Goal: Information Seeking & Learning: Check status

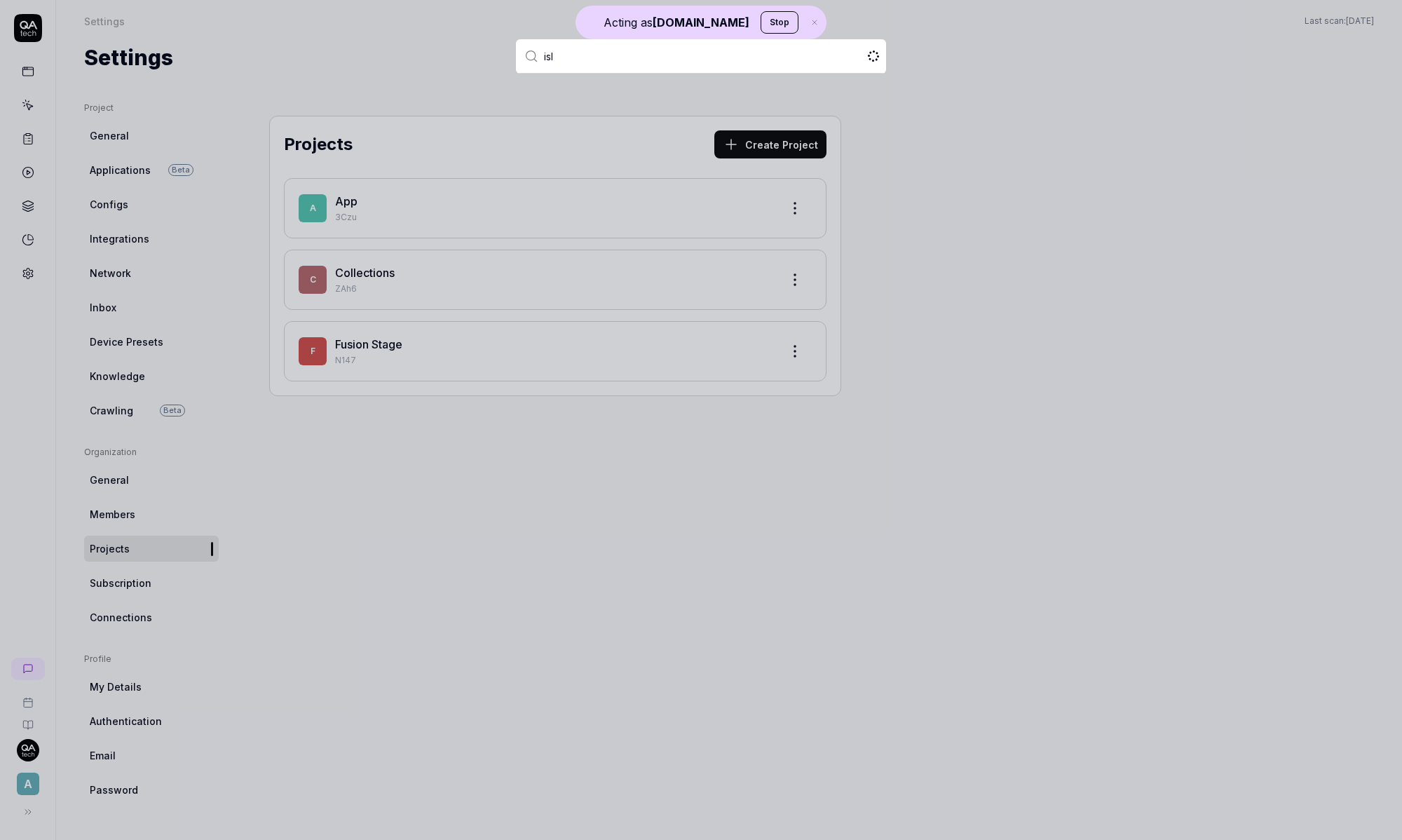
type input "isla"
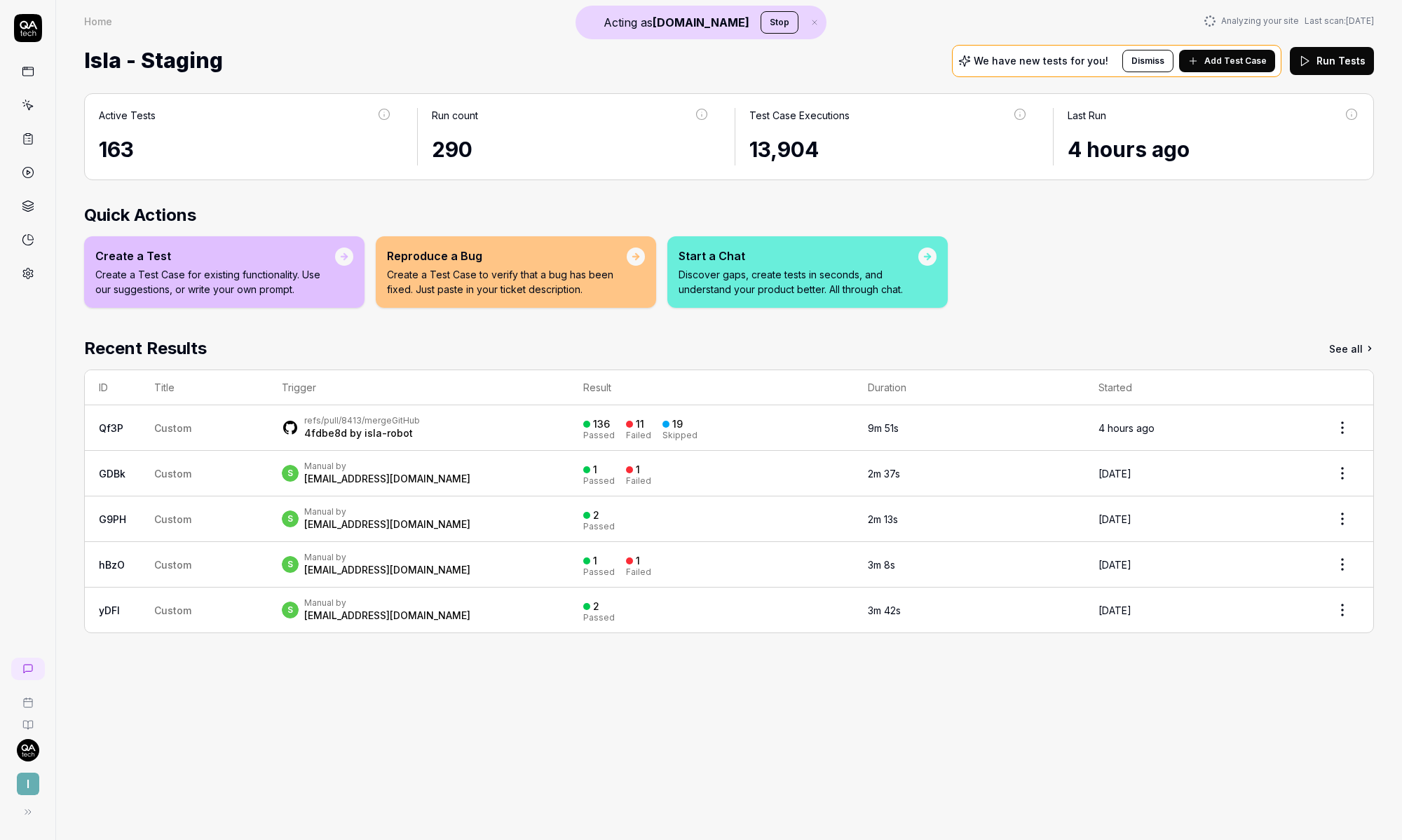
click at [453, 432] on div "refs/pull/8413/merge GitHub 4fdbe8d by isla-robot" at bounding box center [418, 427] width 274 height 25
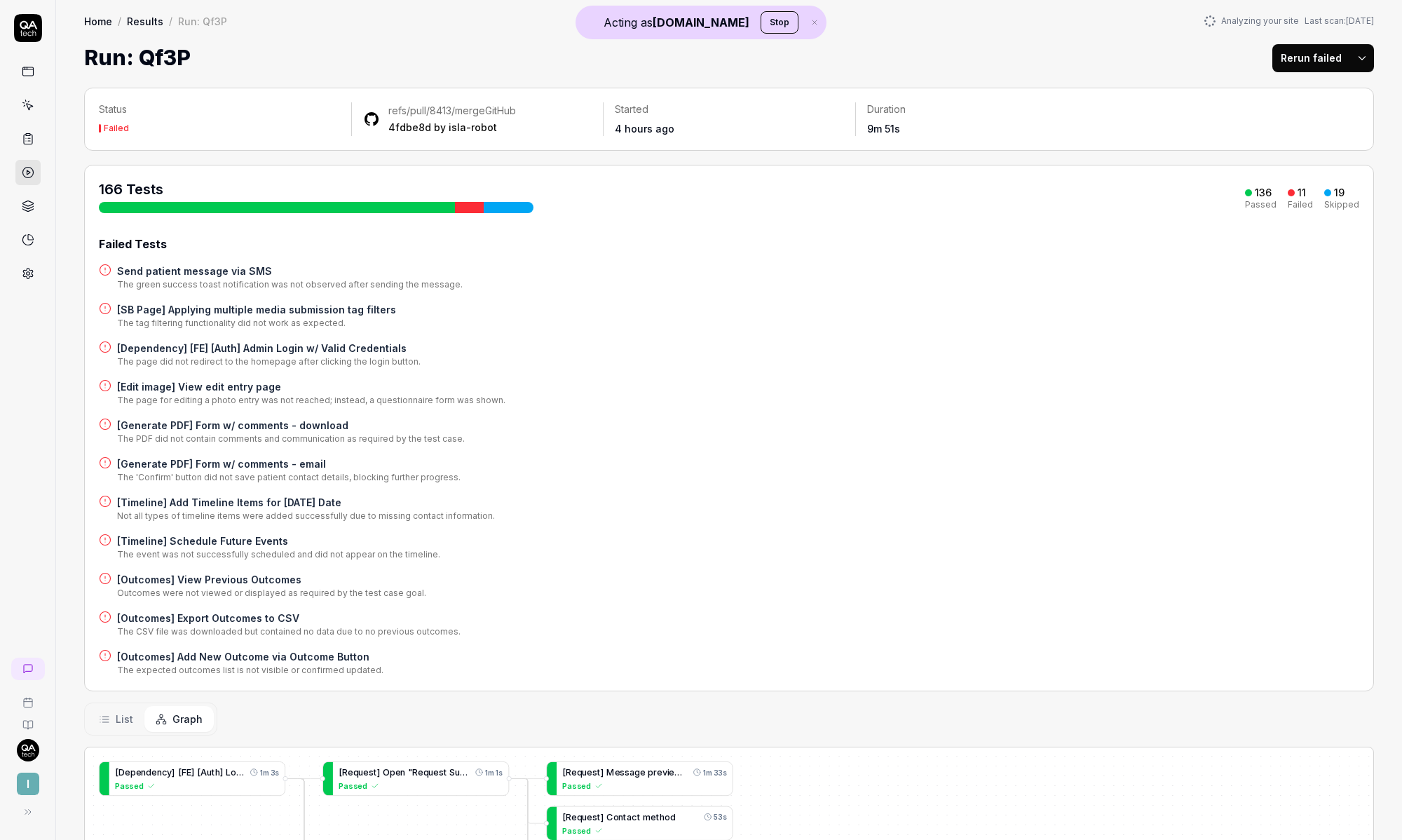
scroll to position [605, 0]
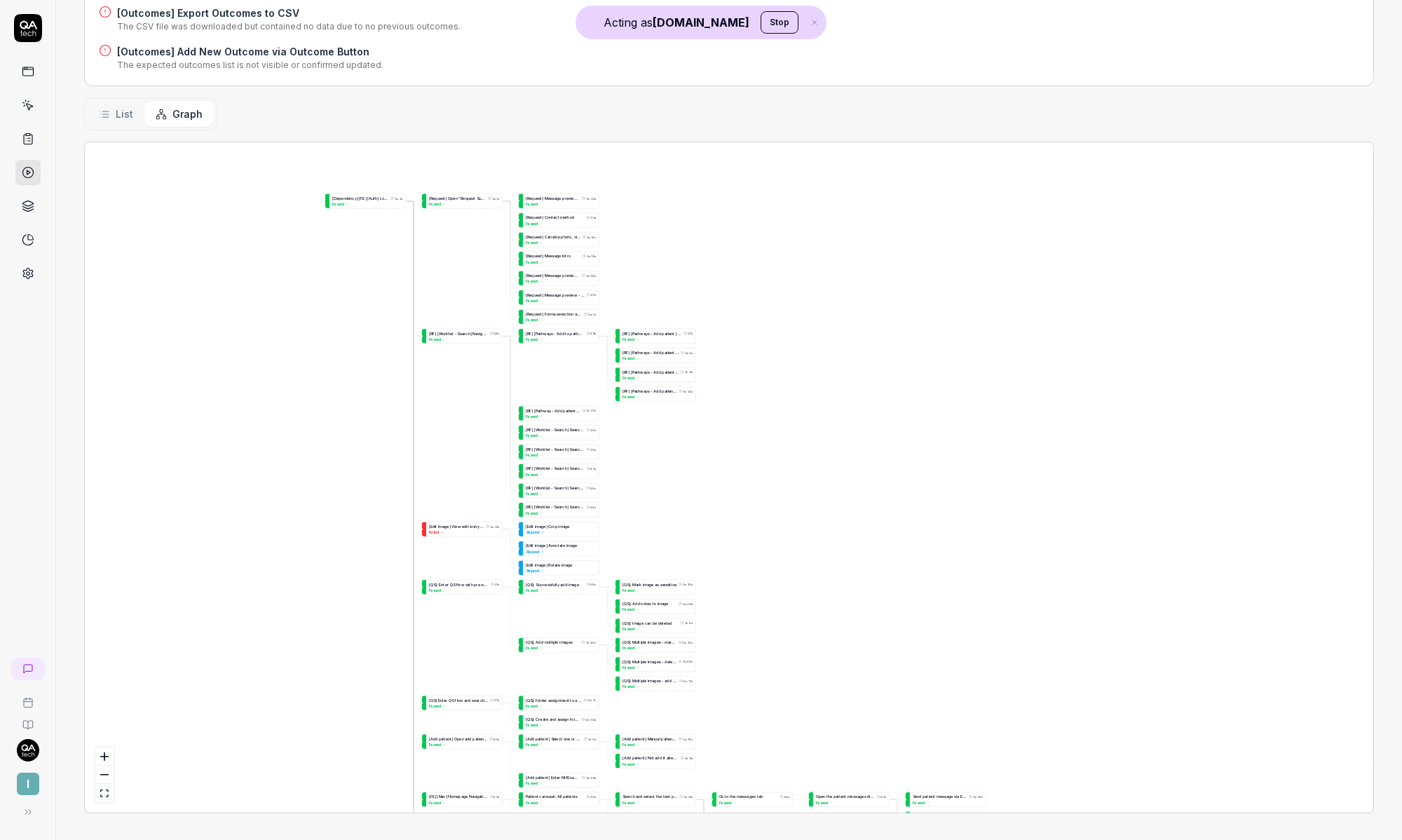
drag, startPoint x: 113, startPoint y: 574, endPoint x: 380, endPoint y: 329, distance: 362.4
click at [376, 328] on div "[ T e a m s p a g e ] S h o u l d b e a b l e t o c o p y l i n k t o r e s o u…" at bounding box center [728, 477] width 1289 height 670
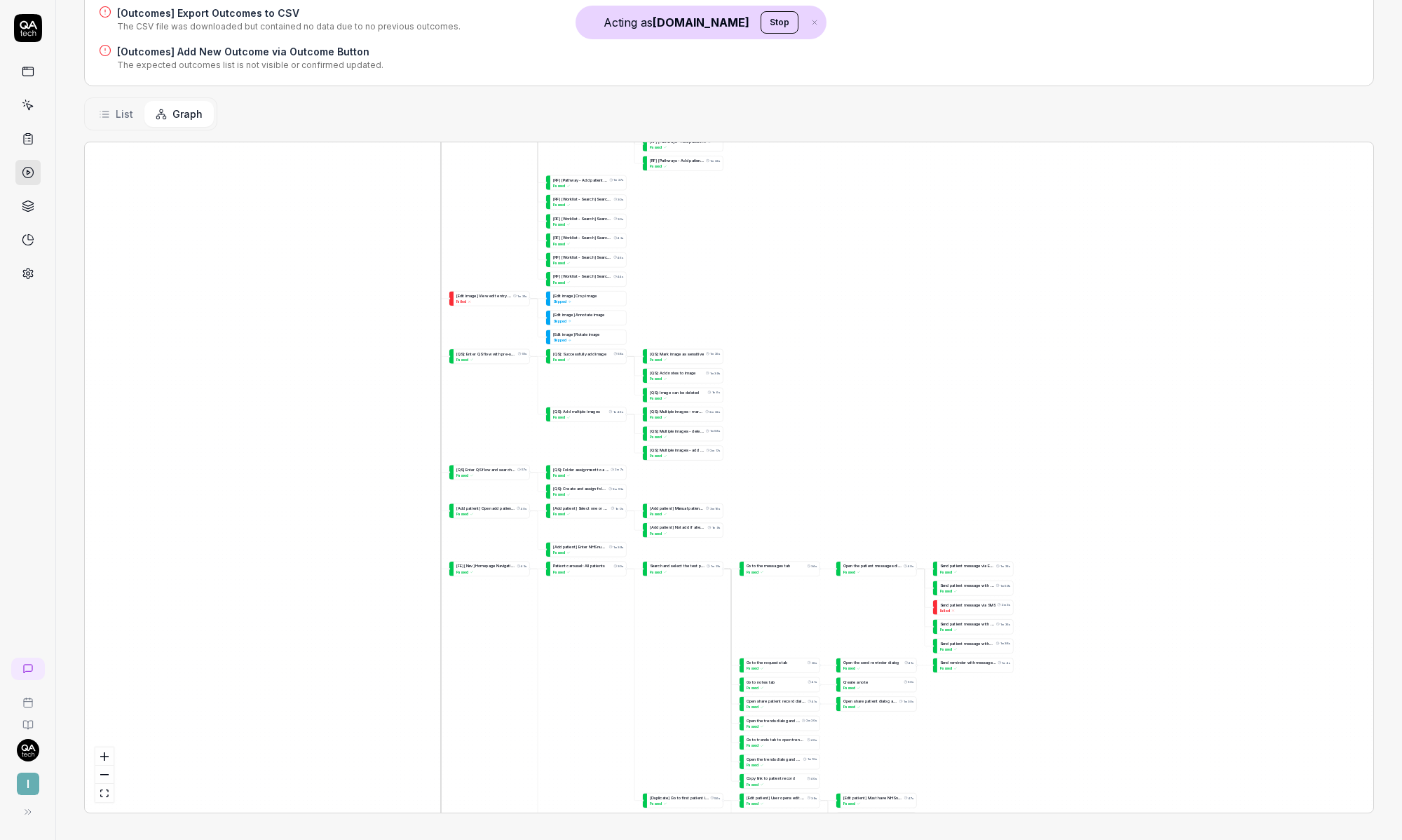
drag, startPoint x: 617, startPoint y: 527, endPoint x: 603, endPoint y: 355, distance: 172.6
click at [603, 355] on div "[ T e a m s p a g e ] S h o u l d b e a b l e t o c o p y l i n k t o r e s o u…" at bounding box center [728, 477] width 1289 height 670
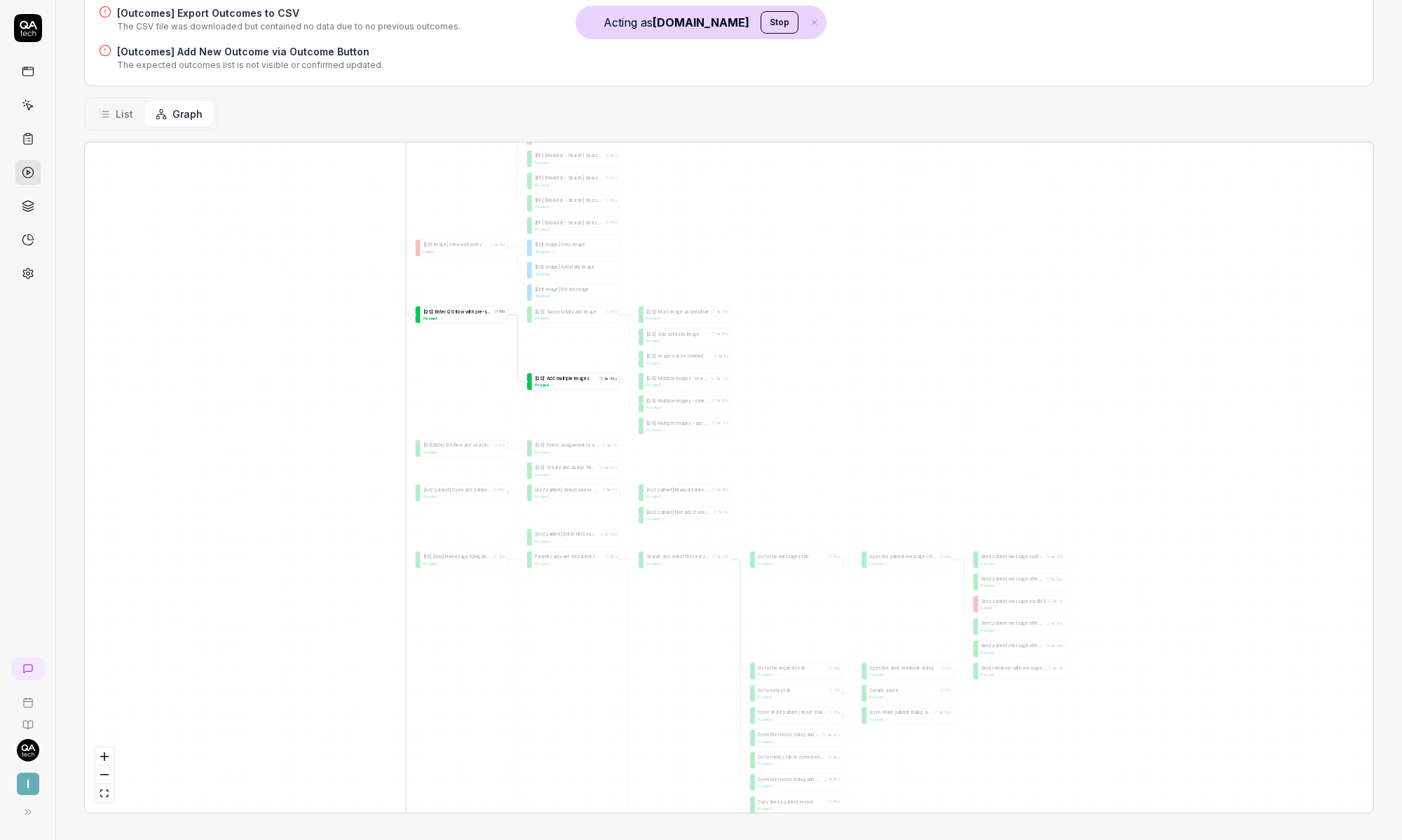
drag, startPoint x: 600, startPoint y: 368, endPoint x: 565, endPoint y: 397, distance: 45.5
click at [570, 385] on div "[ Q S ] : A d d m u l t i p l e i m a g e s 1m 46s Passed" at bounding box center [576, 381] width 88 height 17
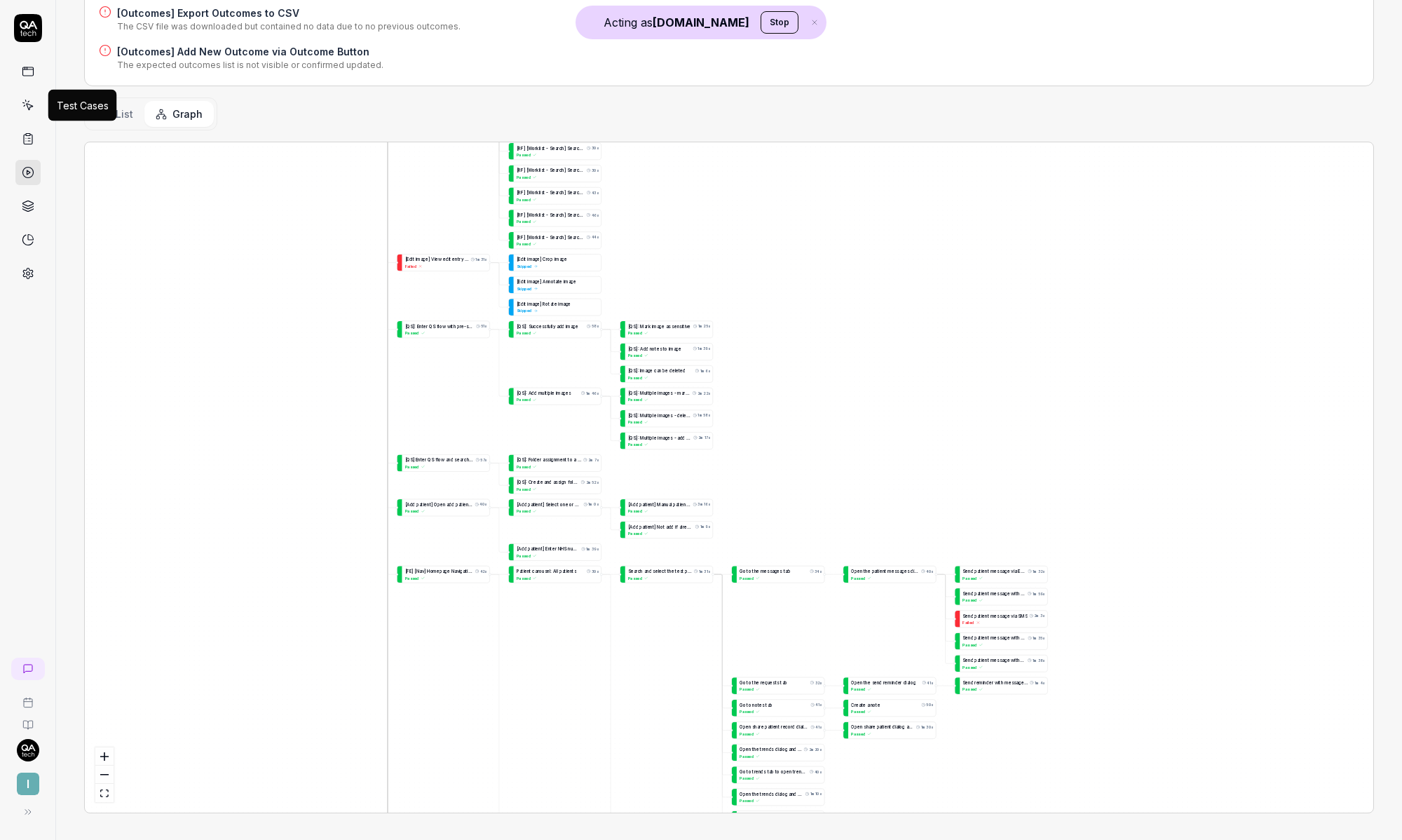
click at [28, 106] on icon at bounding box center [28, 105] width 12 height 12
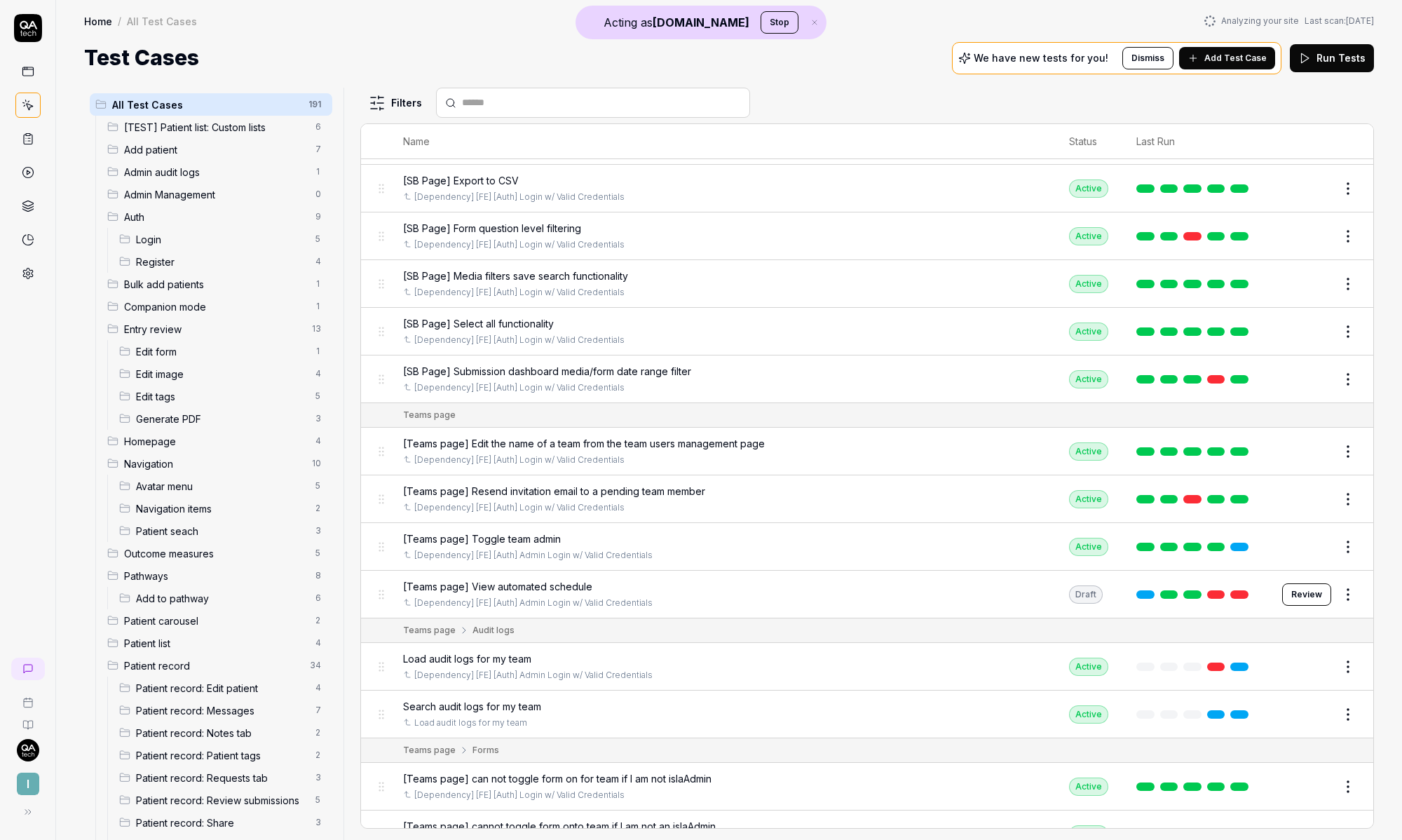
scroll to position [8068, 0]
click at [34, 280] on link at bounding box center [28, 273] width 25 height 25
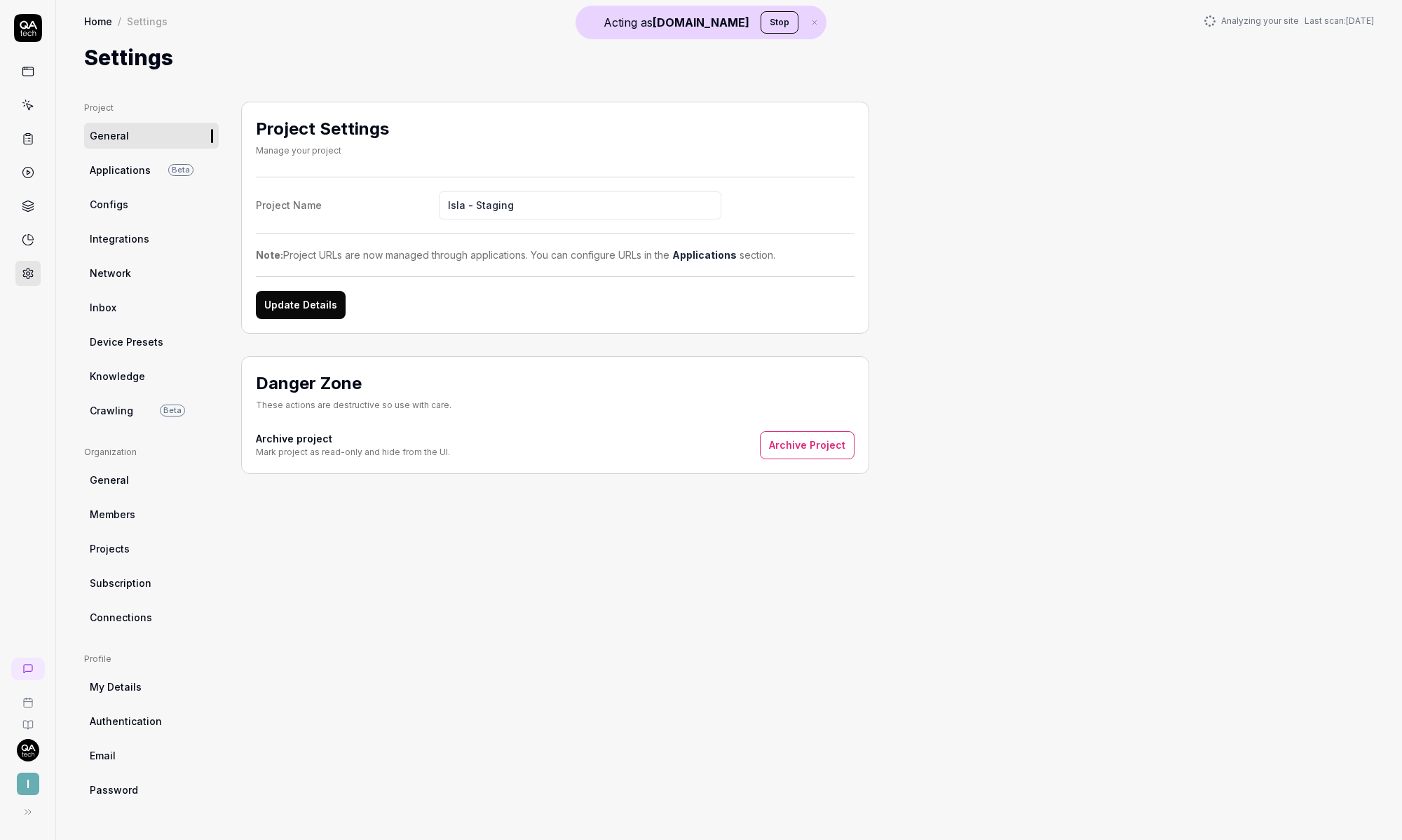
click at [136, 593] on link "Subscription" at bounding box center [152, 583] width 134 height 26
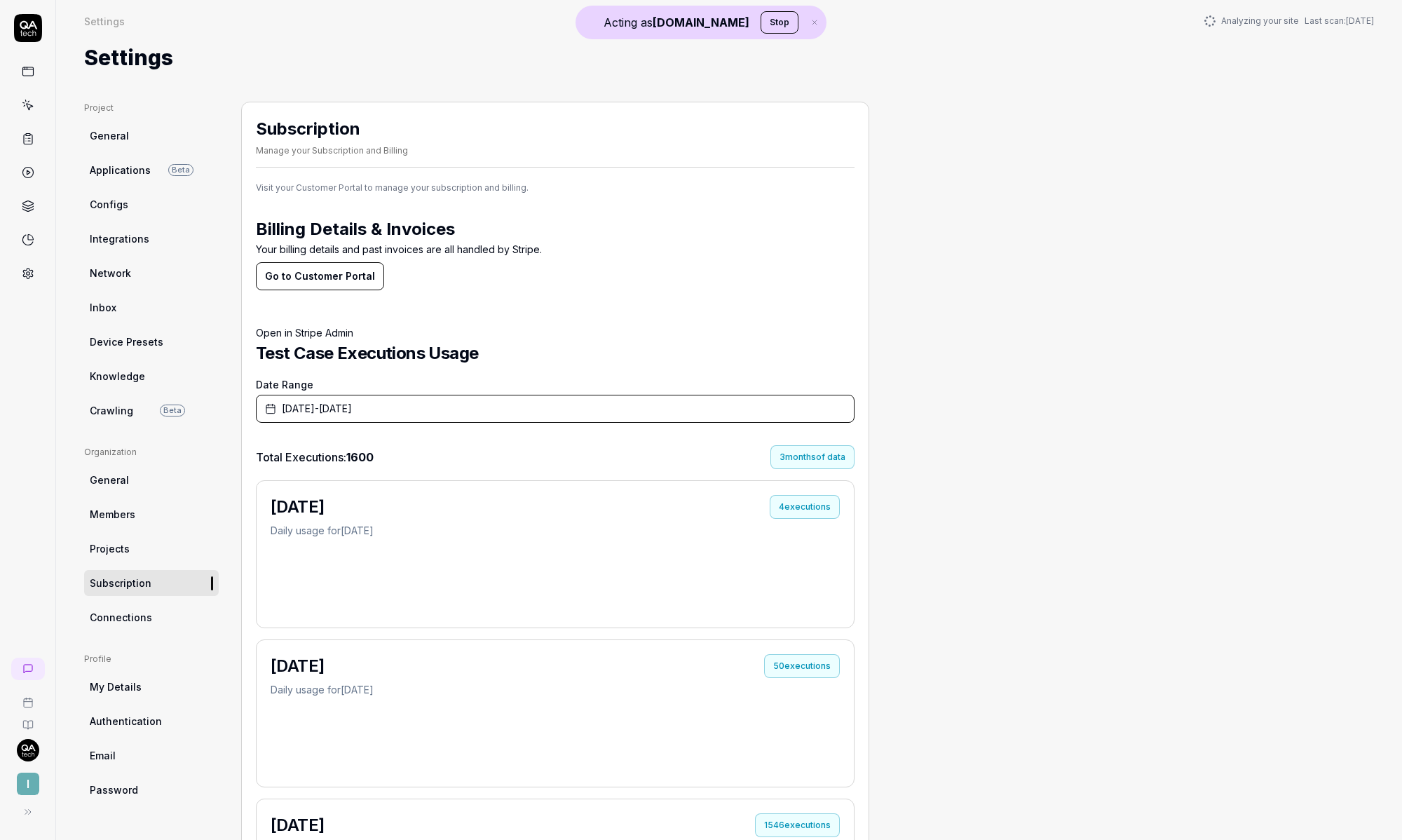
click at [354, 281] on button "Go to Customer Portal" at bounding box center [320, 276] width 128 height 28
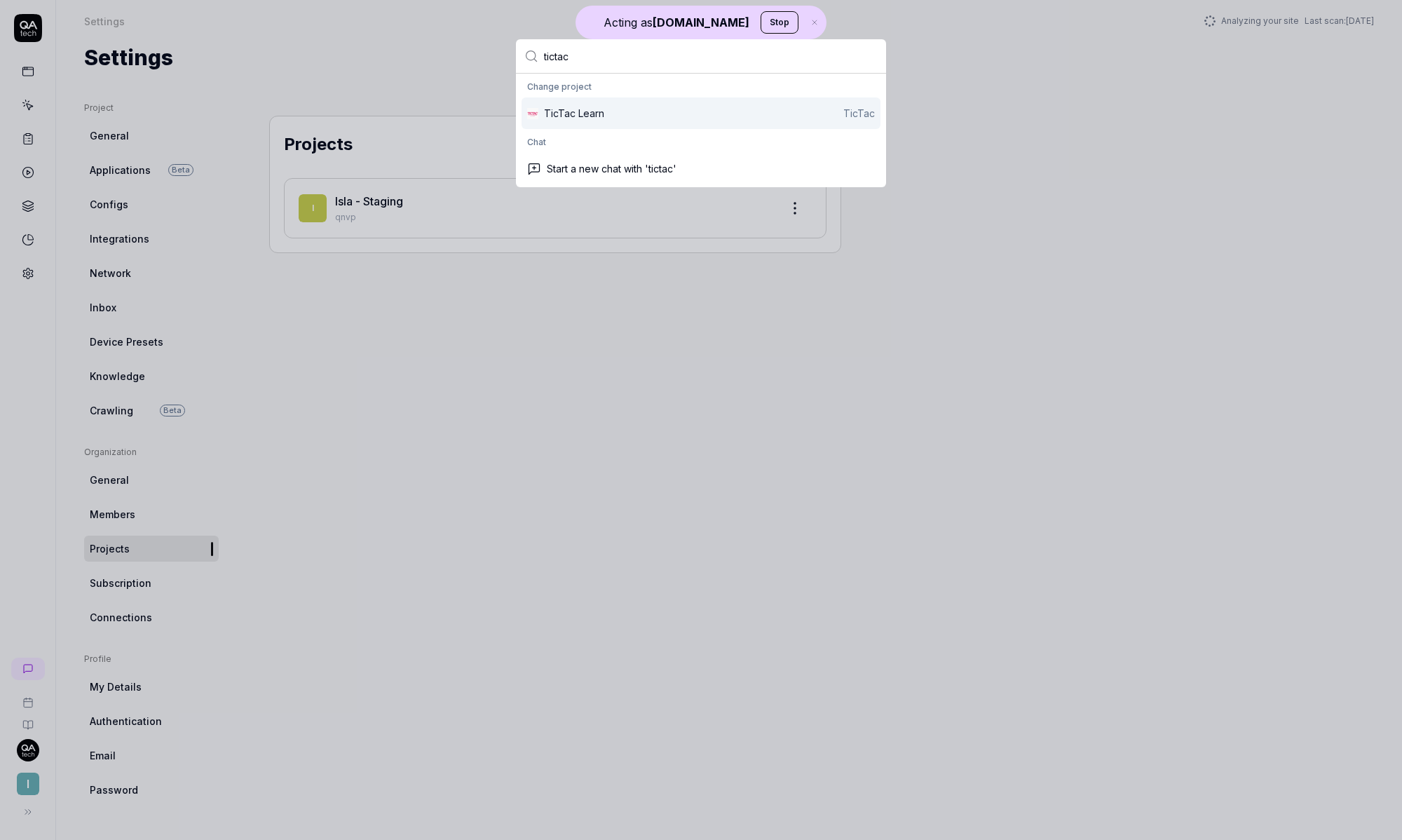
type input "tictac"
click at [708, 112] on div "TicTac Learn TicTac" at bounding box center [709, 112] width 331 height 15
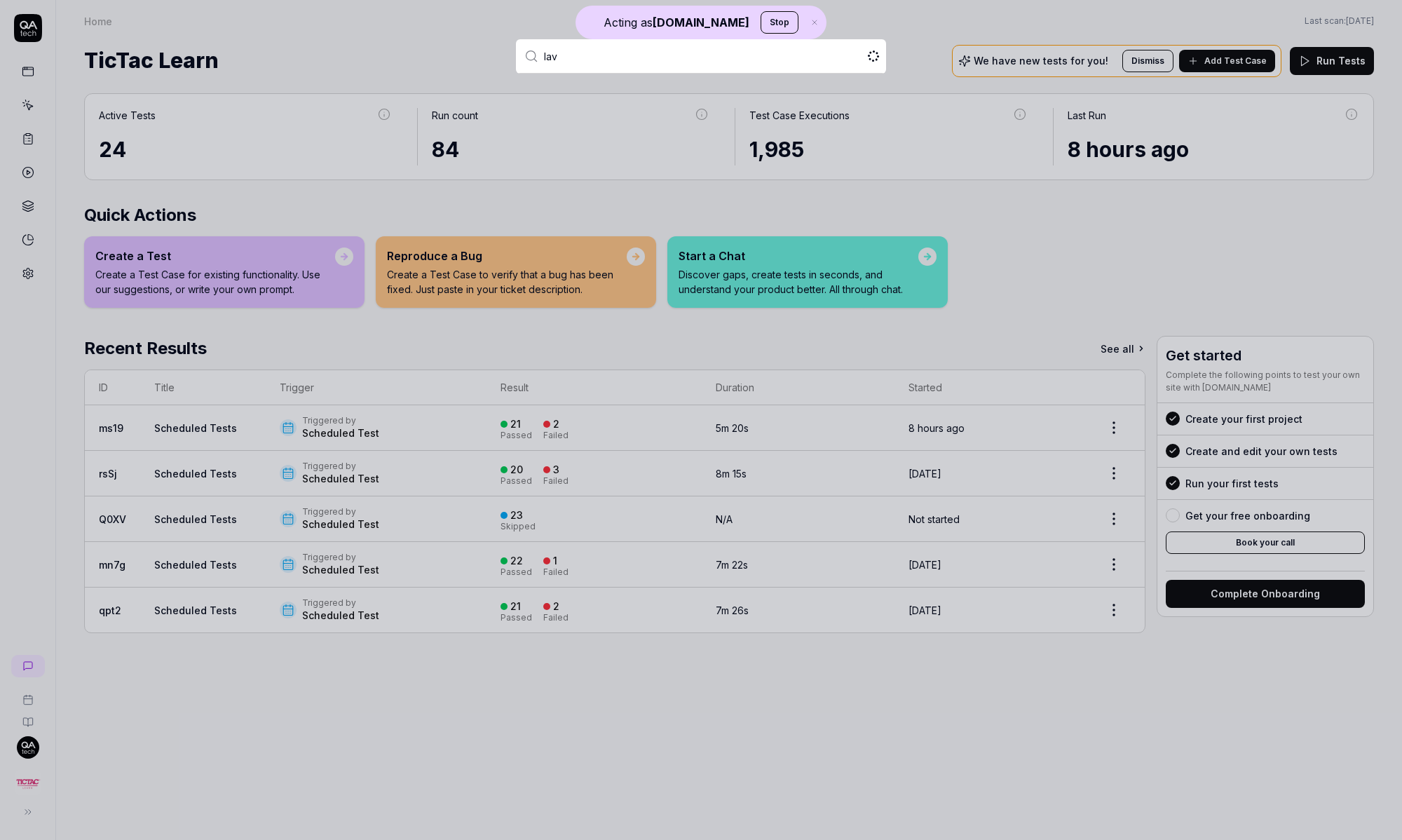
type input "lave"
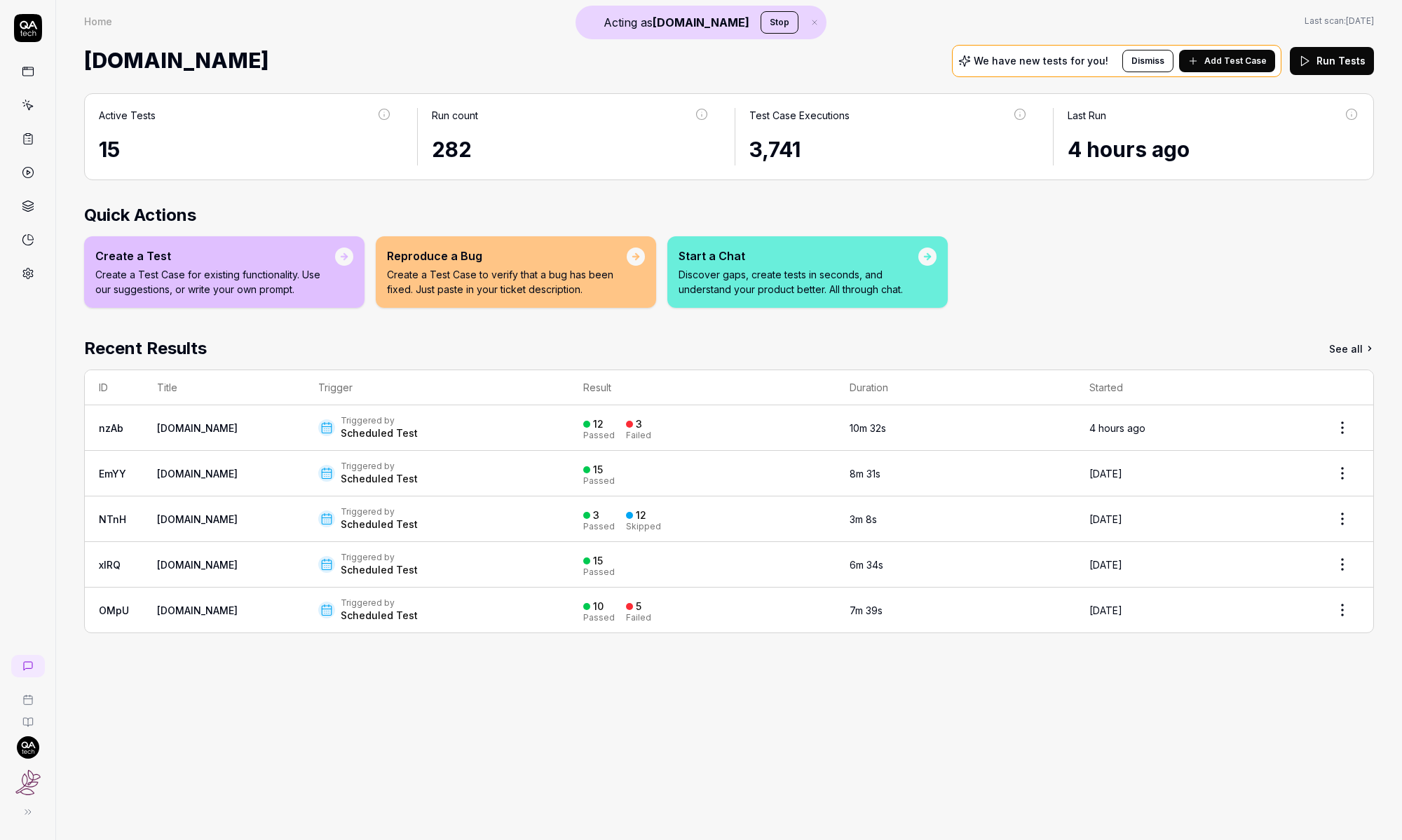
click at [626, 431] on div "Failed" at bounding box center [638, 436] width 25 height 9
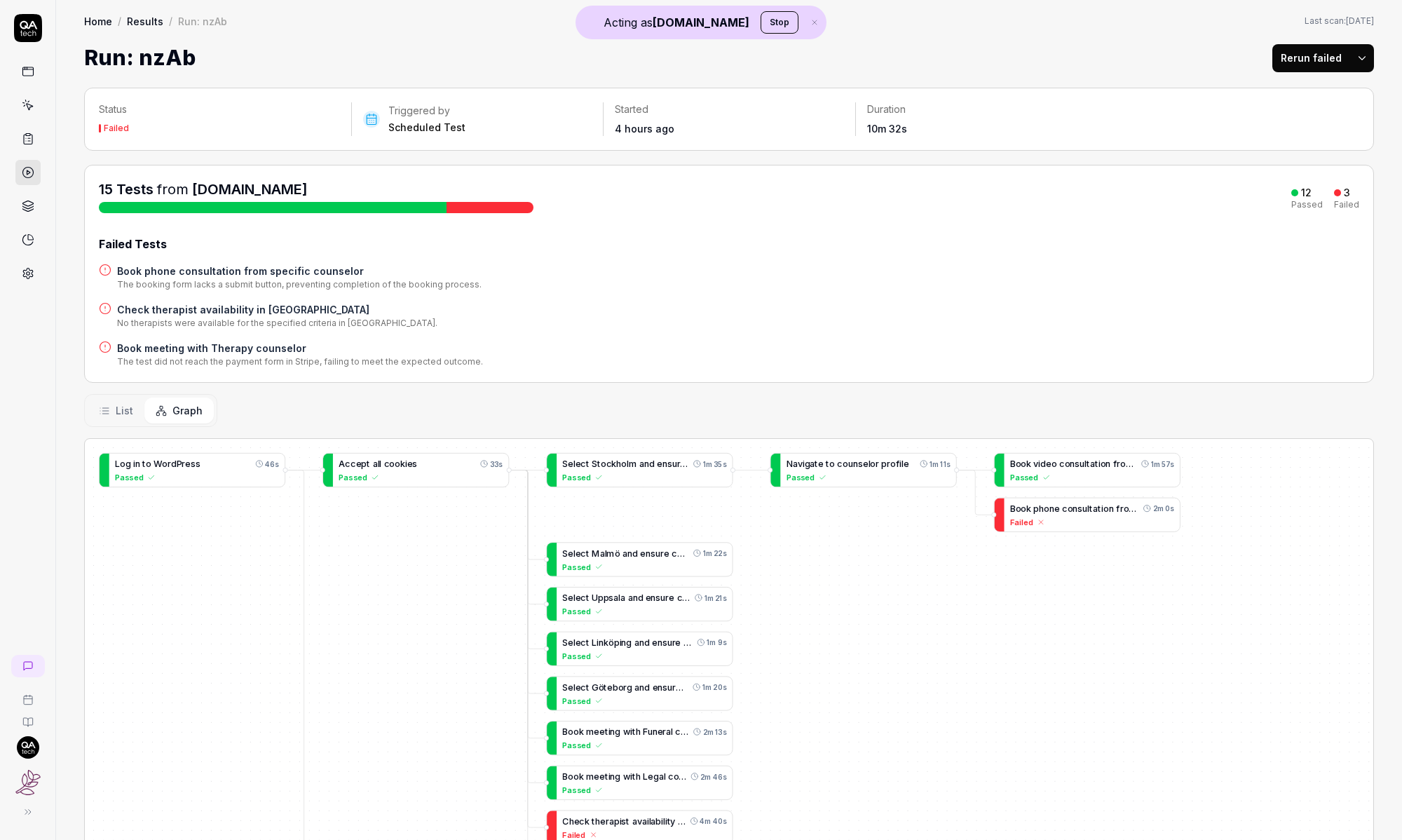
click at [217, 311] on h4 "Check therapist availability in Stockholm" at bounding box center [277, 309] width 321 height 15
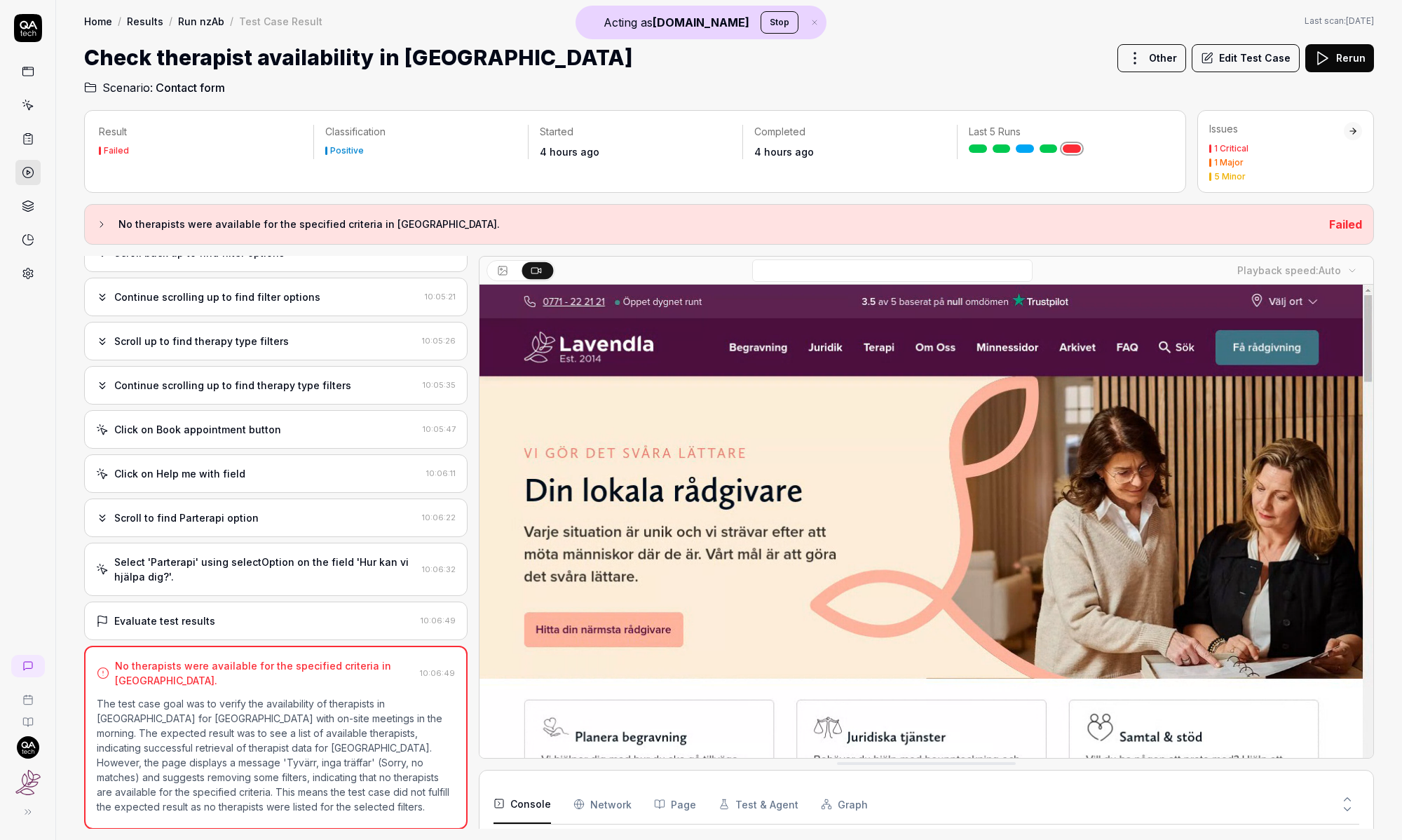
scroll to position [10, 0]
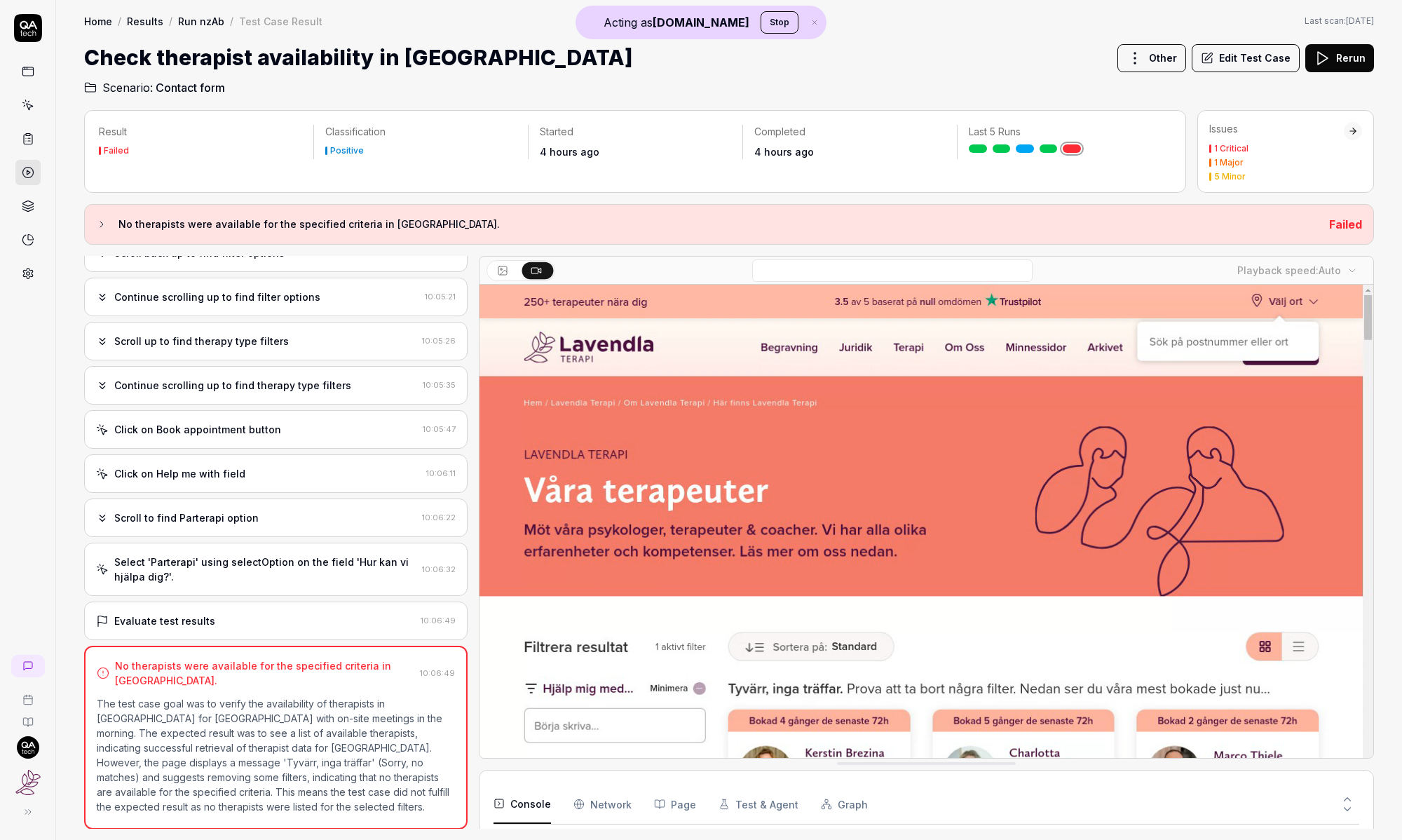
click at [310, 551] on div "Select 'Parterapi' using selectOption on the field 'Hur kan vi hjälpa dig?'. 10…" at bounding box center [276, 569] width 383 height 53
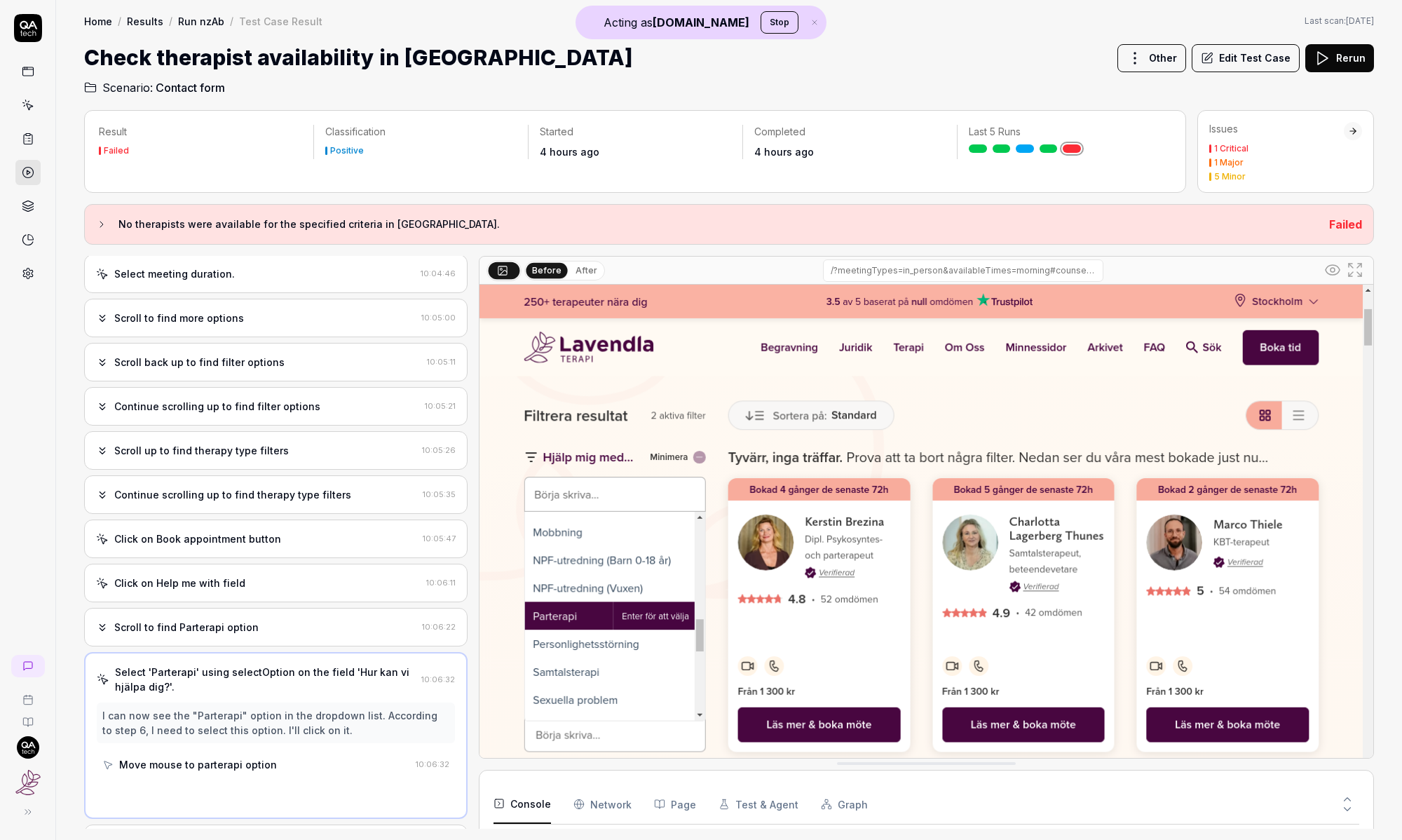
scroll to position [365, 0]
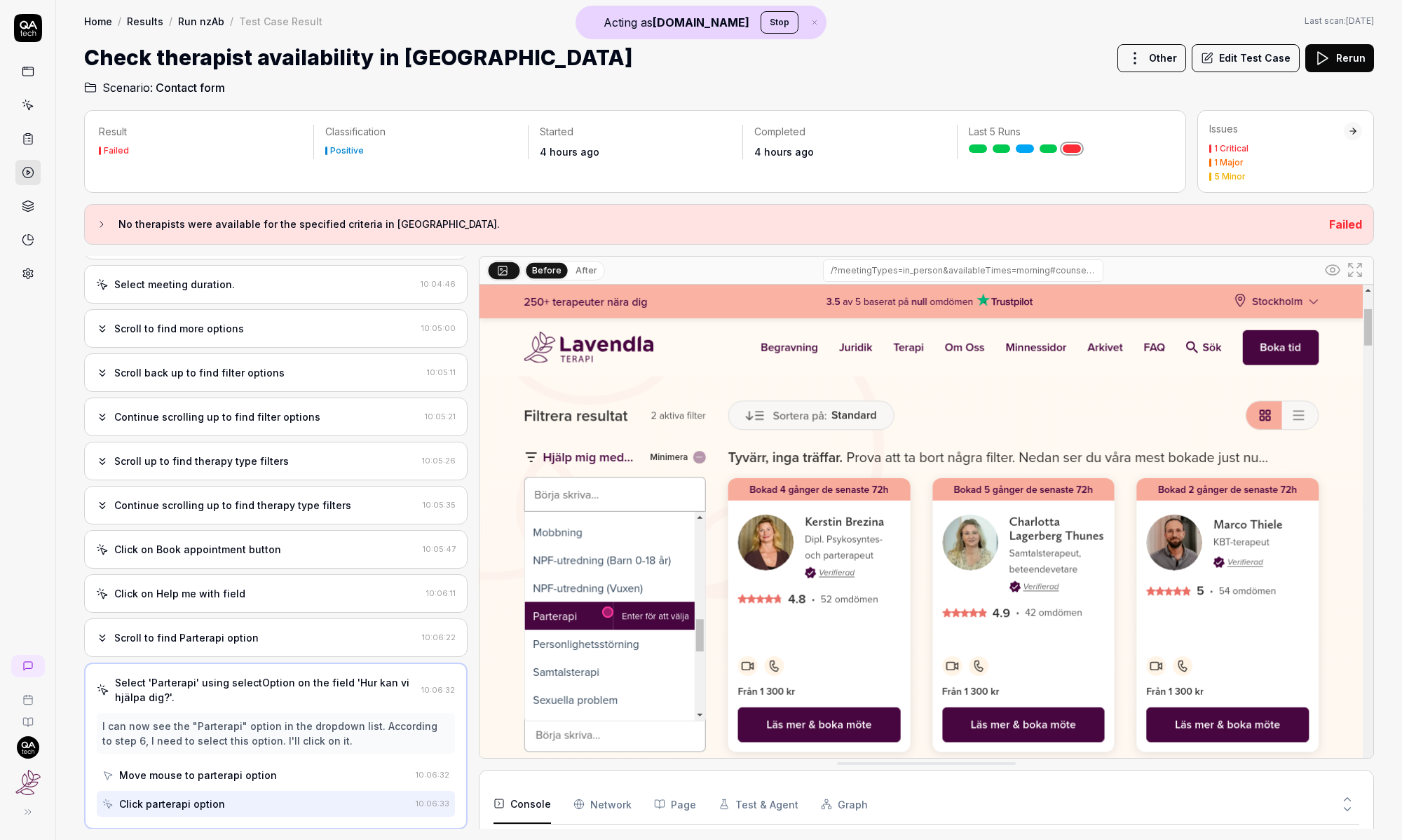
click at [292, 640] on div "Scroll to find Parterapi option" at bounding box center [256, 637] width 321 height 15
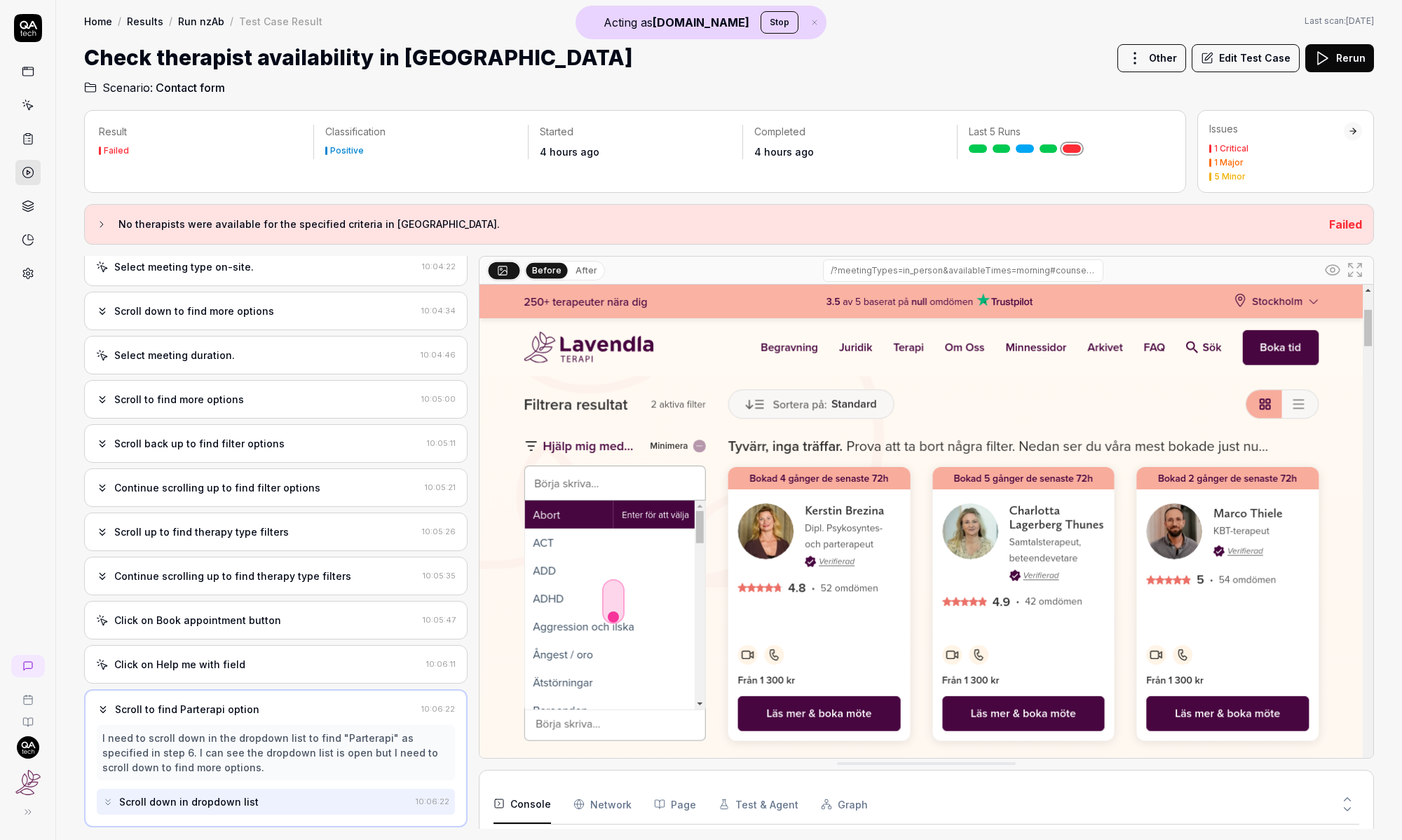
scroll to position [292, 0]
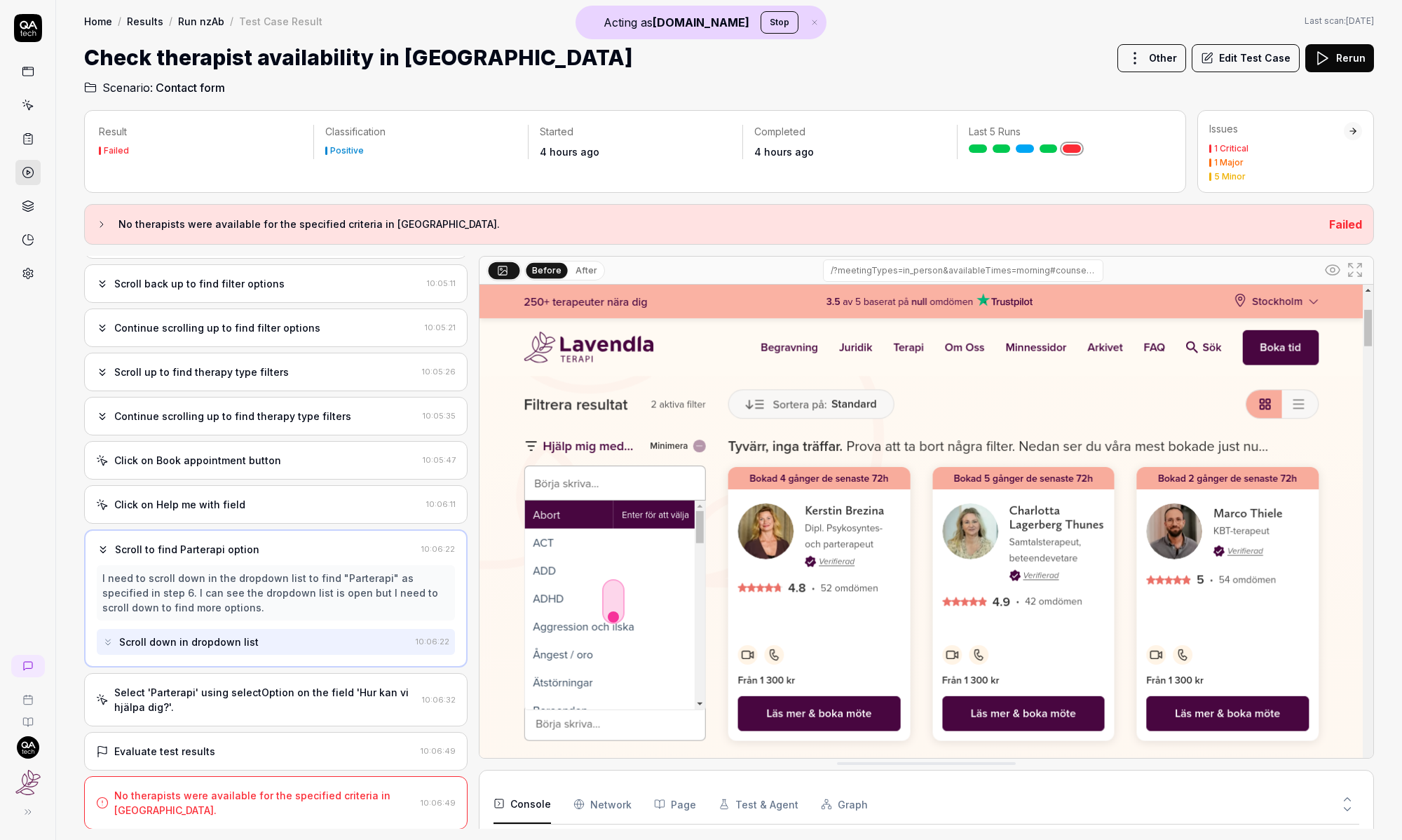
click at [264, 699] on div "Select 'Parterapi' using selectOption on the field 'Hur kan vi hjälpa dig?'." at bounding box center [265, 700] width 302 height 30
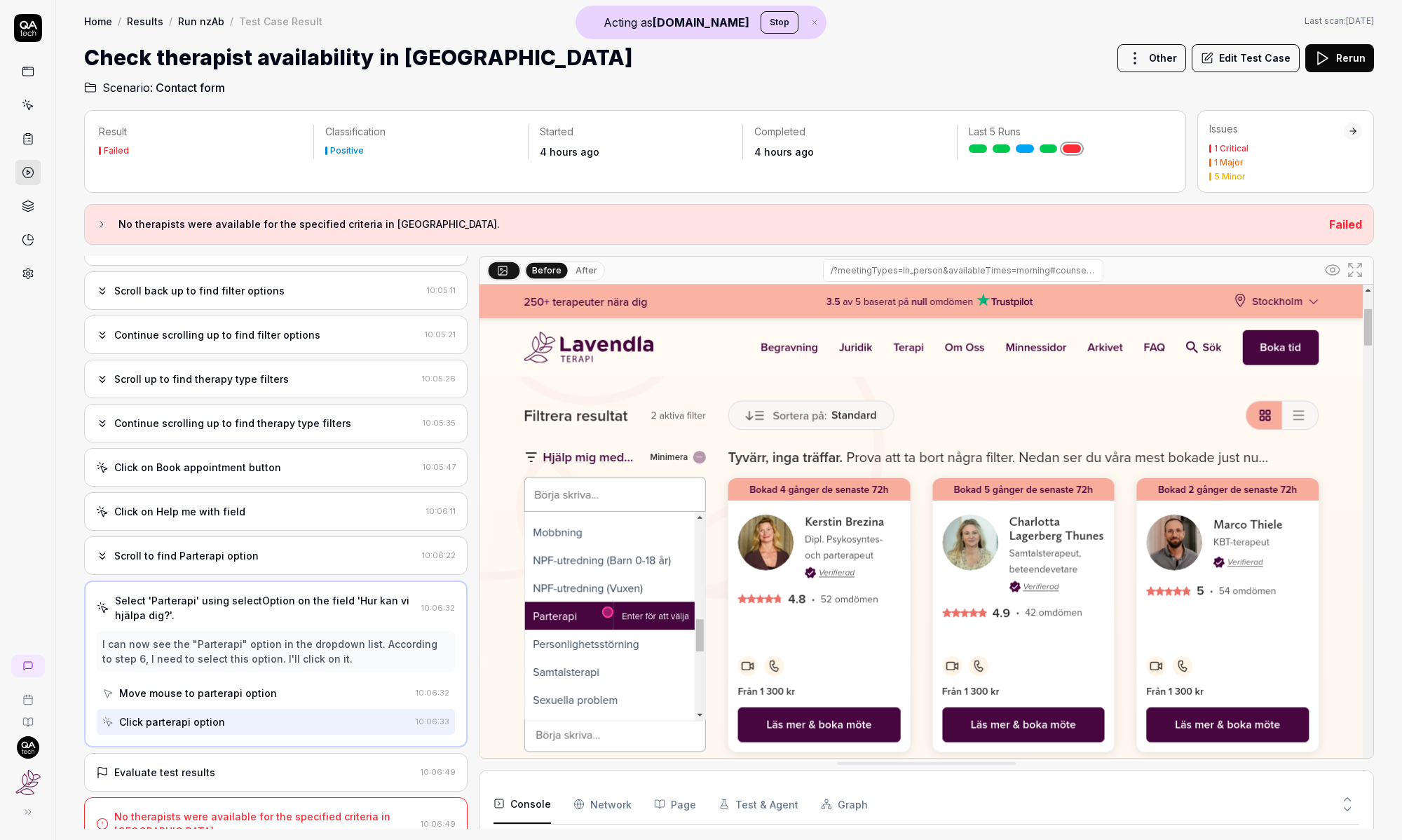
scroll to position [468, 0]
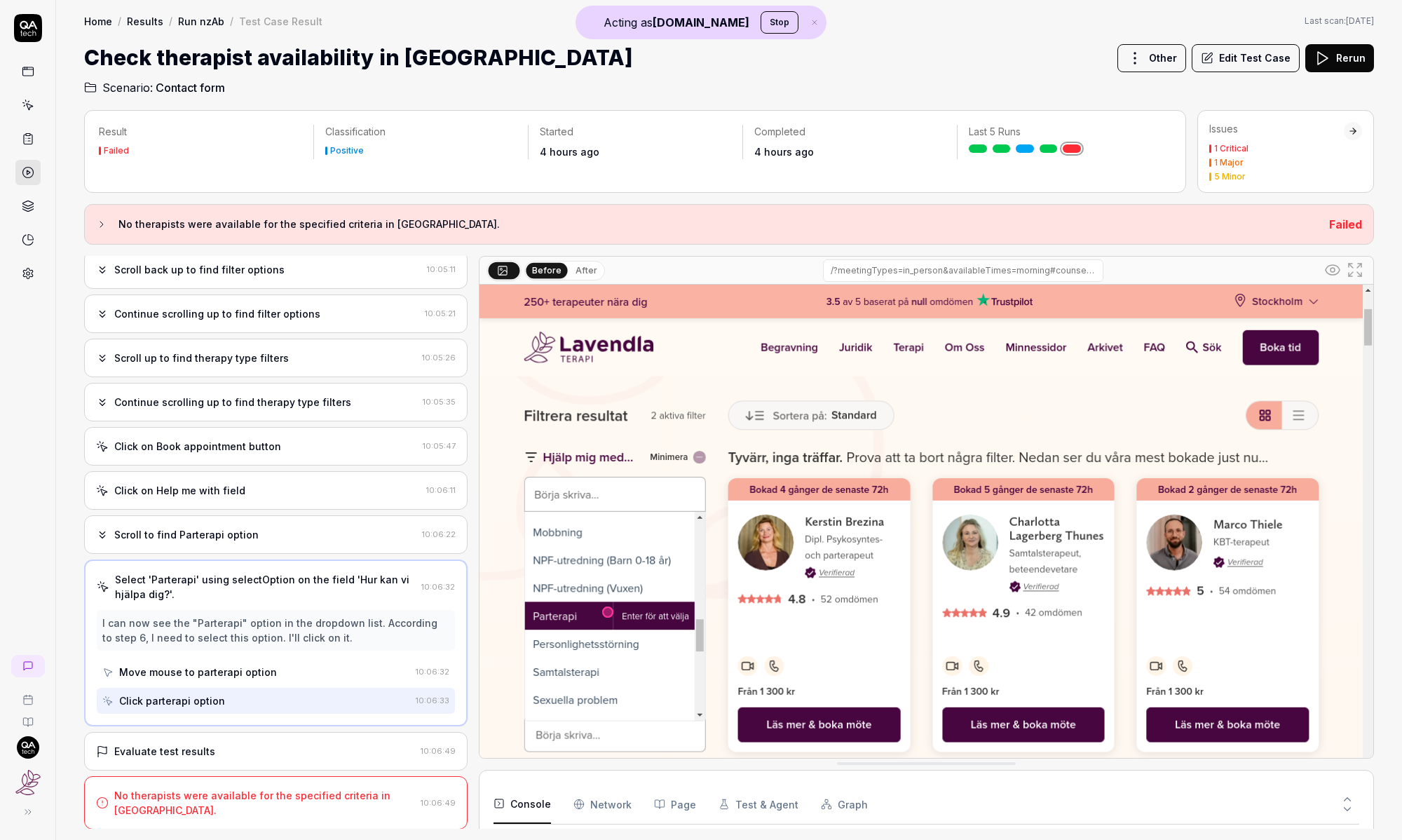
click at [583, 271] on button "After" at bounding box center [586, 271] width 33 height 16
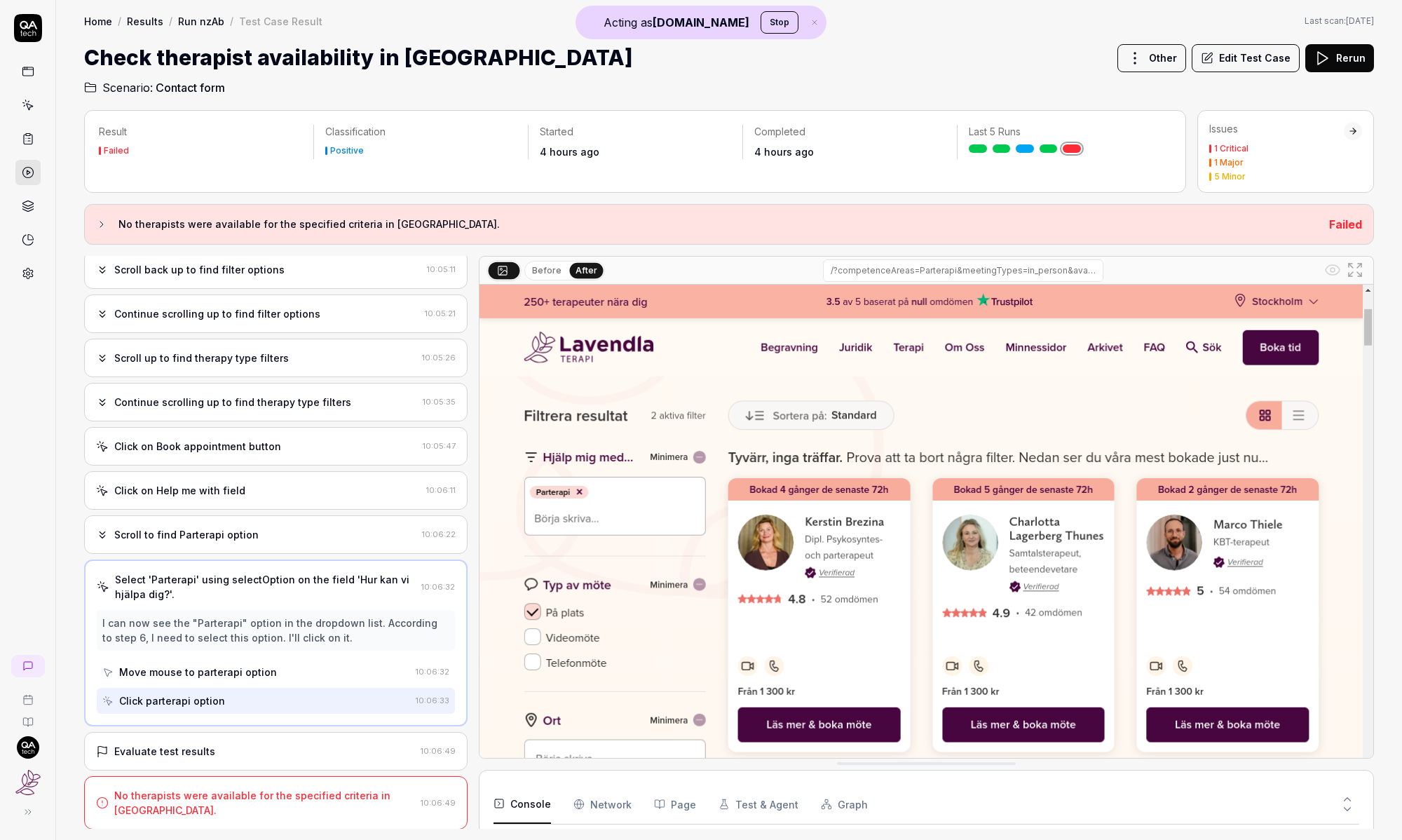
click at [254, 736] on div "Evaluate test results 10:06:49" at bounding box center [276, 751] width 383 height 38
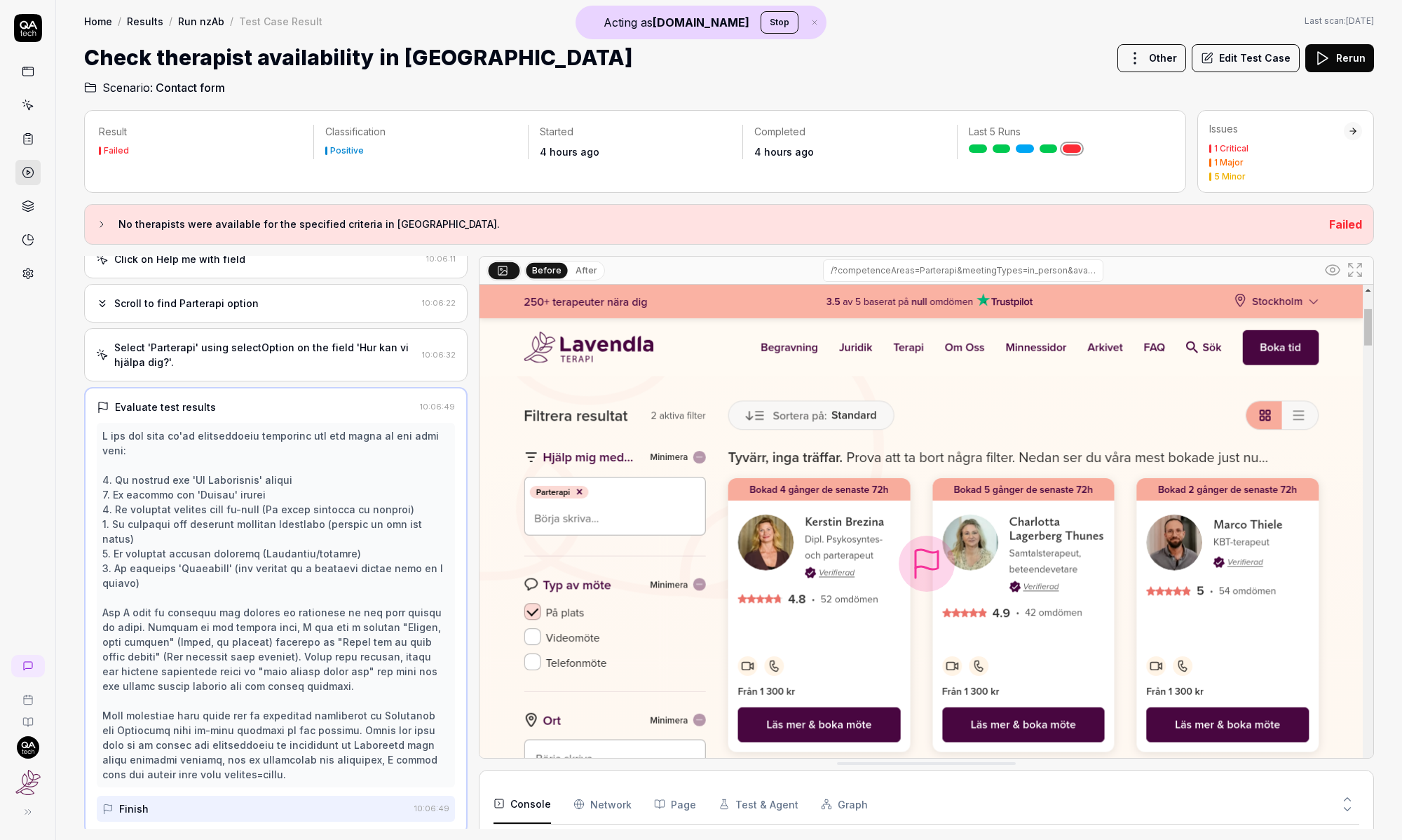
scroll to position [704, 0]
